Goal: Navigation & Orientation: Find specific page/section

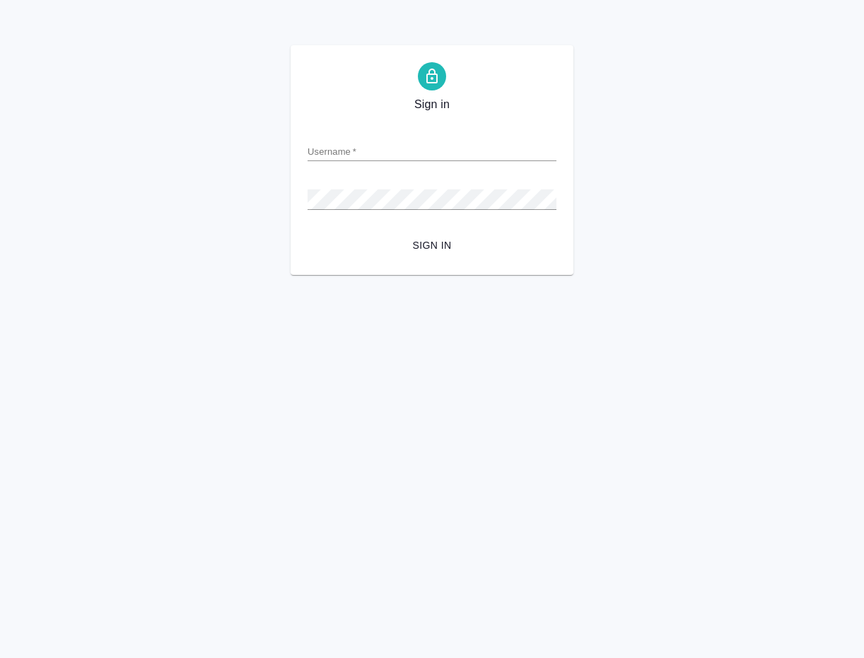
click at [813, 275] on html "Sign in Username   * Password   * urlPath   * /Work/68a593550be585479149dc89 Si…" at bounding box center [432, 137] width 864 height 275
click at [395, 154] on input "Username   *" at bounding box center [431, 151] width 249 height 20
paste input "n.kamakina@awatera.com"
type input "n.kamakina@awatera.com"
click at [790, 275] on html "Sign in Username   * n.kamakina@awatera.com Password   * urlPath   * /Work/68a5…" at bounding box center [432, 137] width 864 height 275
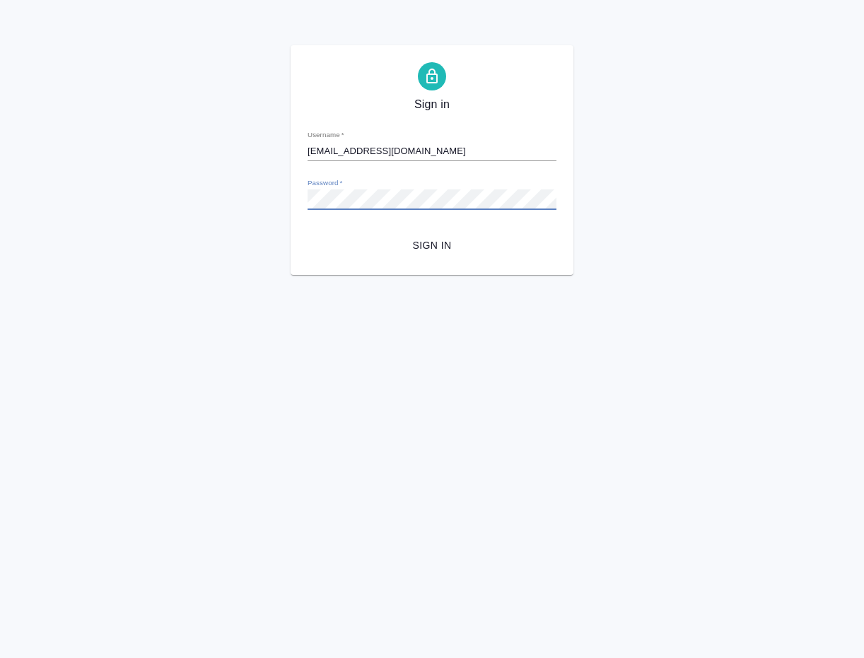
click at [462, 275] on html "Sign in Username   * n.kamakina@awatera.com Password   * urlPath   * /Work/68a5…" at bounding box center [432, 137] width 864 height 275
click at [430, 244] on span "Sign in" at bounding box center [432, 246] width 226 height 18
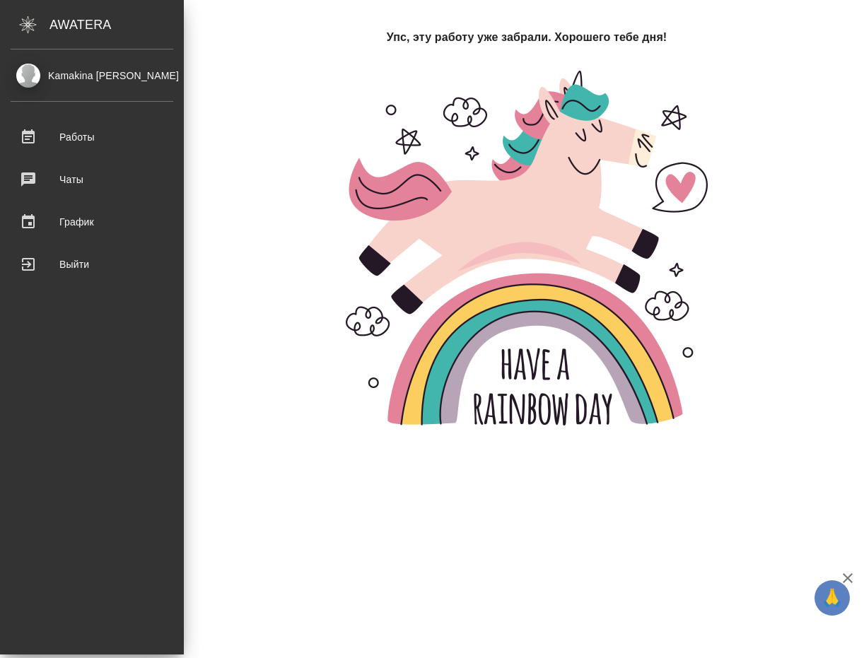
click at [91, 74] on div "Kamakina [PERSON_NAME]" at bounding box center [92, 76] width 163 height 16
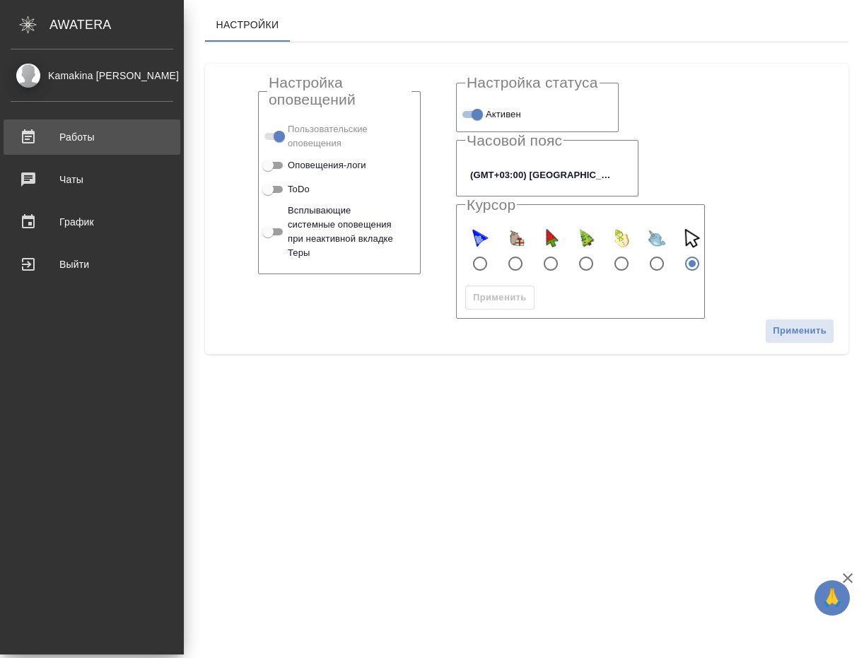
click at [95, 133] on div "Работы" at bounding box center [92, 137] width 163 height 21
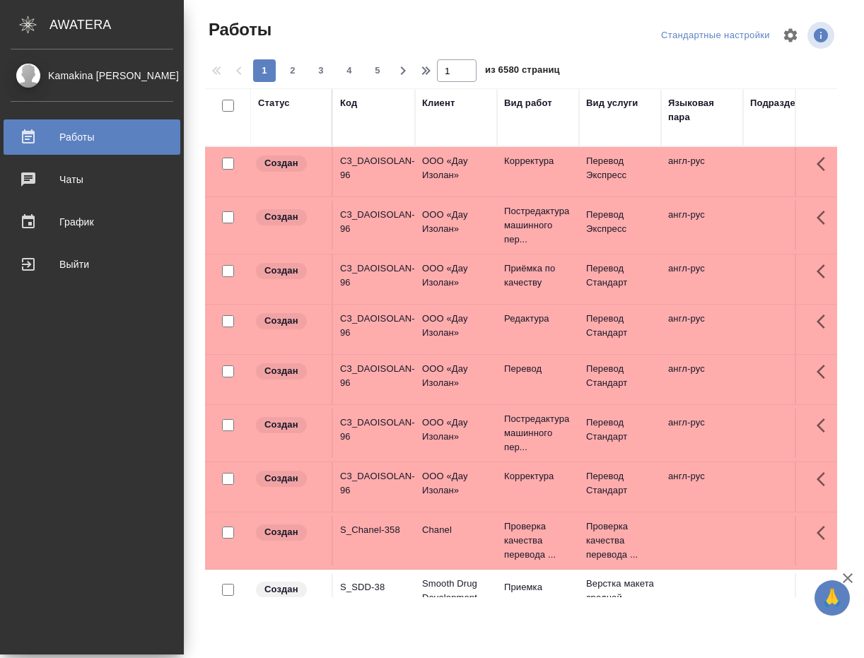
click at [71, 71] on link "Kamakina [PERSON_NAME]" at bounding box center [92, 76] width 184 height 24
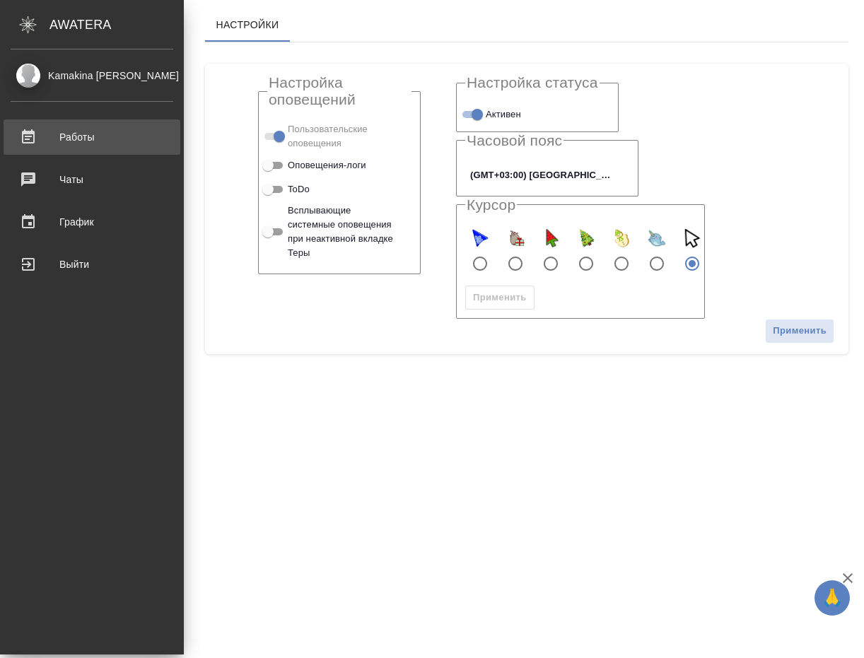
click at [86, 136] on div "Работы" at bounding box center [92, 137] width 163 height 21
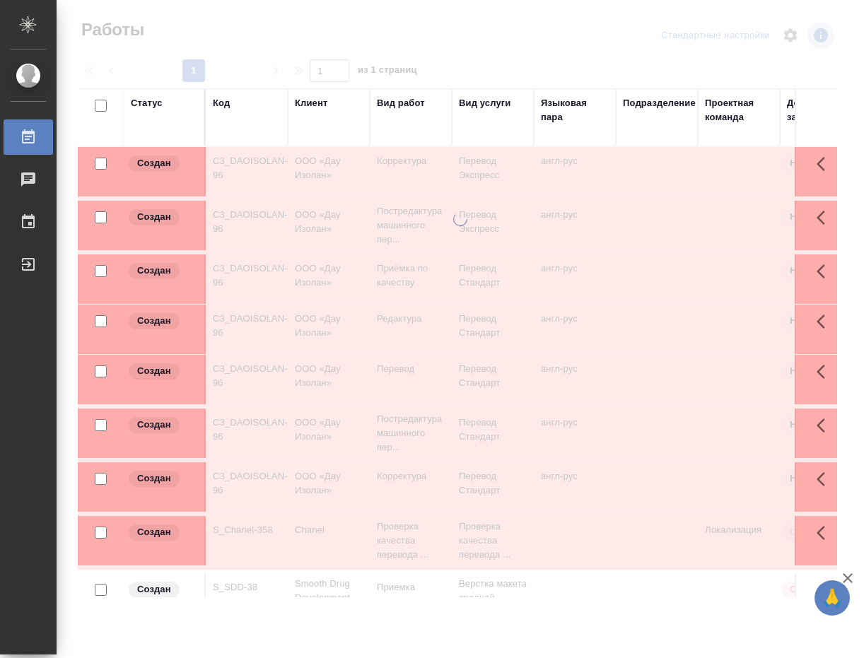
click at [849, 574] on icon "button" at bounding box center [847, 578] width 17 height 17
